Goal: Check status: Check status

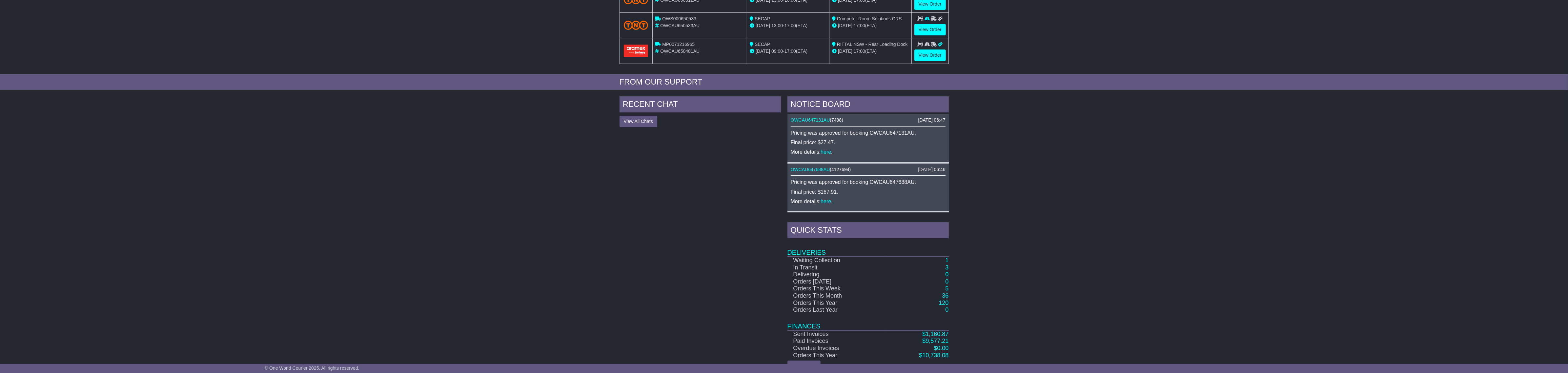
scroll to position [200, 0]
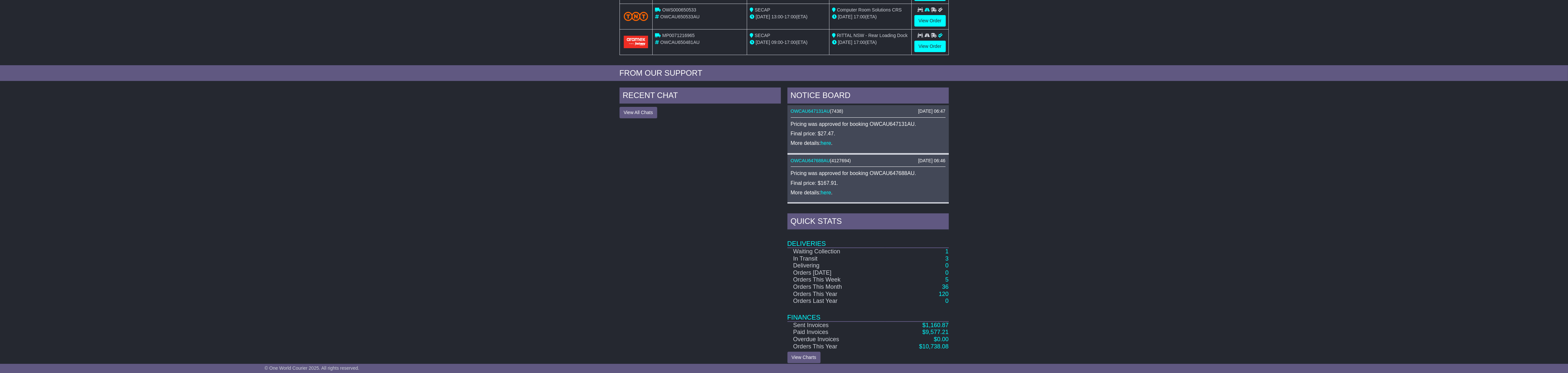
click at [853, 283] on td "Orders This Month" at bounding box center [837, 287] width 98 height 7
click at [940, 291] on link "120" at bounding box center [943, 294] width 10 height 7
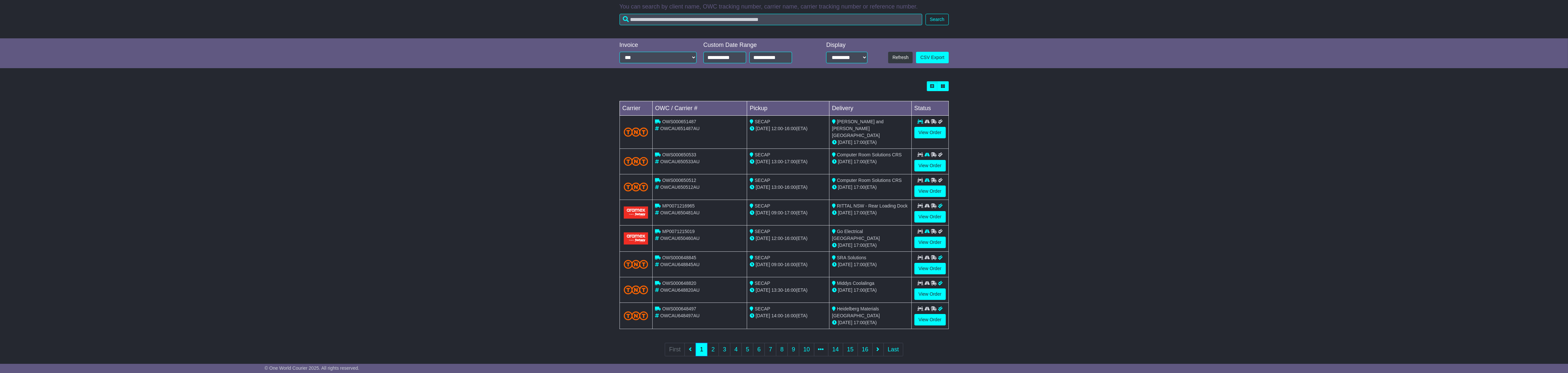
scroll to position [114, 0]
click at [890, 341] on link "Last" at bounding box center [893, 348] width 20 height 13
click at [893, 342] on link "Last" at bounding box center [893, 348] width 20 height 13
click at [868, 341] on link "16" at bounding box center [865, 348] width 15 height 13
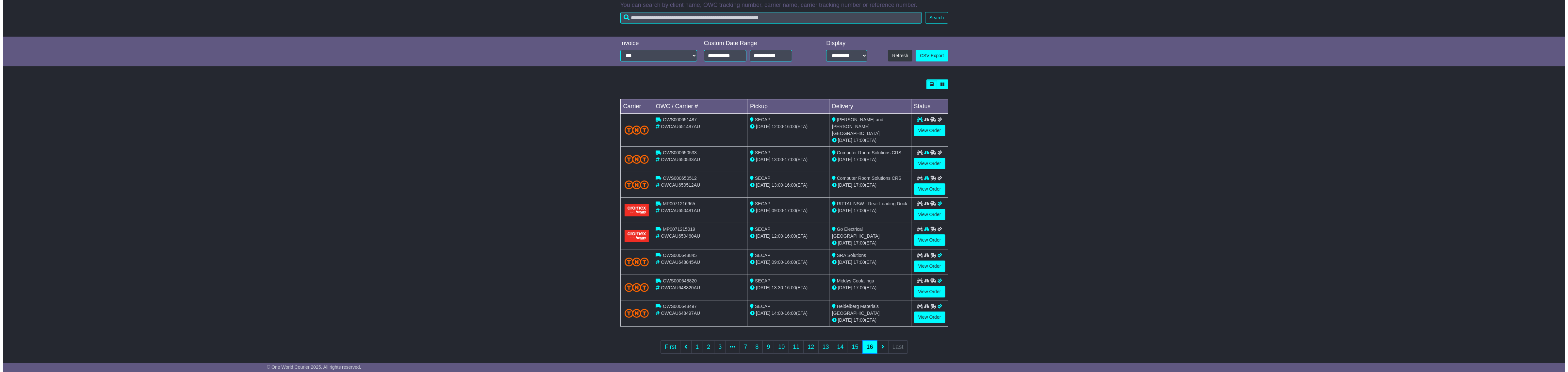
scroll to position [0, 0]
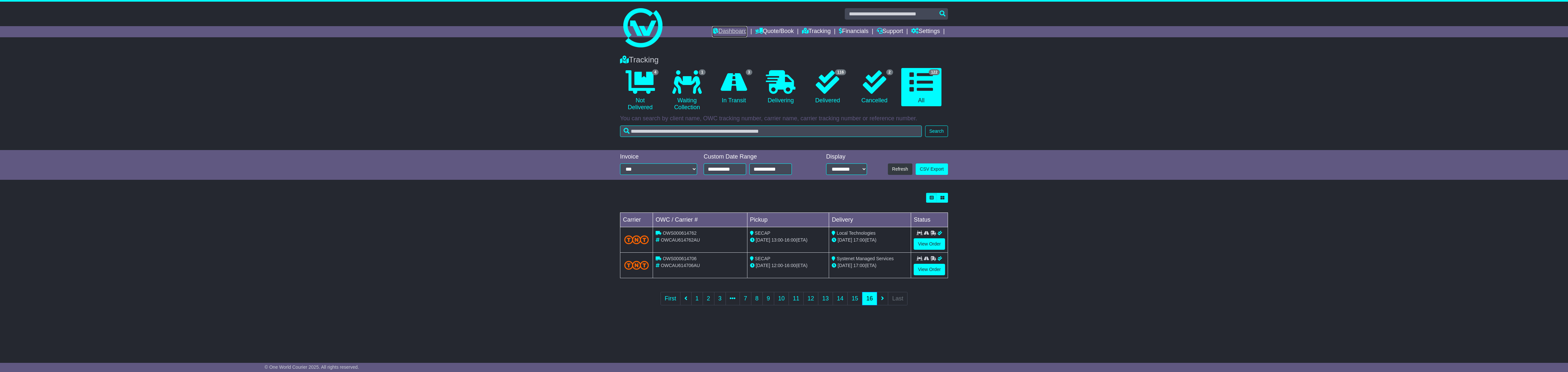
click at [721, 26] on link "Dashboard" at bounding box center [729, 32] width 35 height 11
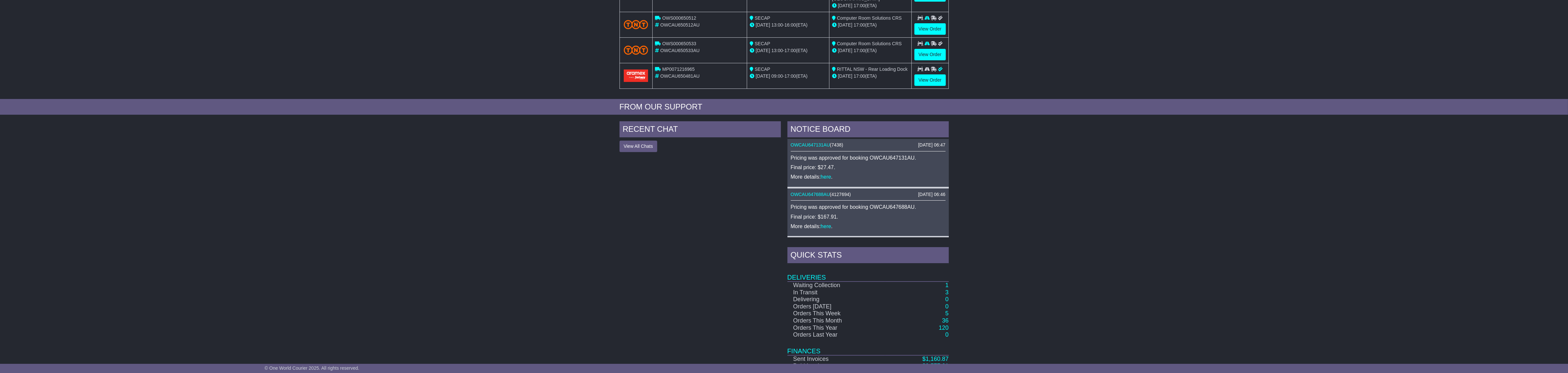
scroll to position [200, 0]
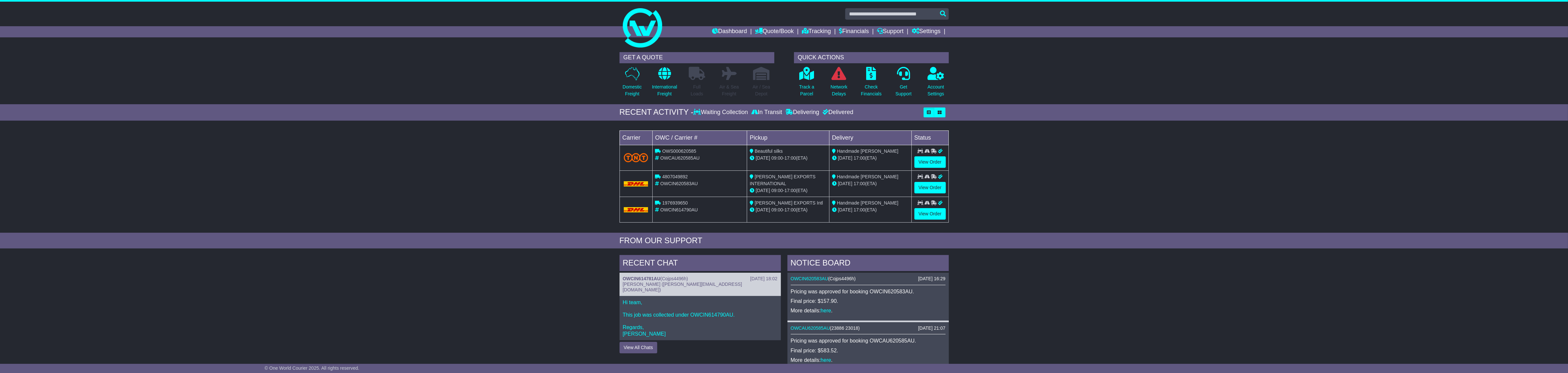
drag, startPoint x: 321, startPoint y: 175, endPoint x: 147, endPoint y: 2, distance: 245.4
click at [321, 173] on div "Loading... No bookings found Carrier OWC / Carrier # Pickup Delivery Status OWS…" at bounding box center [784, 178] width 1568 height 109
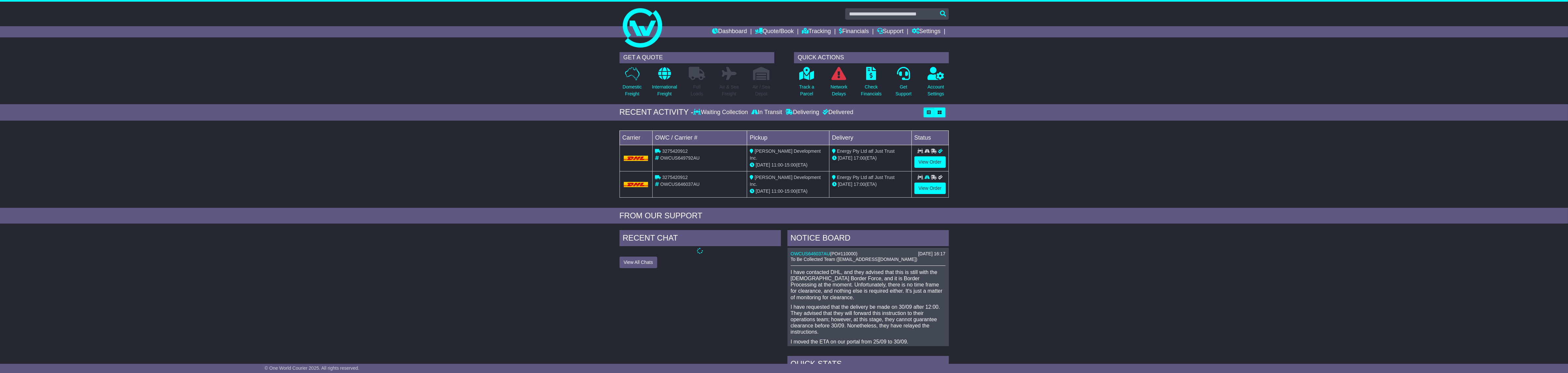
click at [676, 153] on span "3275420912" at bounding box center [675, 151] width 26 height 5
copy span "3275420912"
